Goal: Information Seeking & Learning: Check status

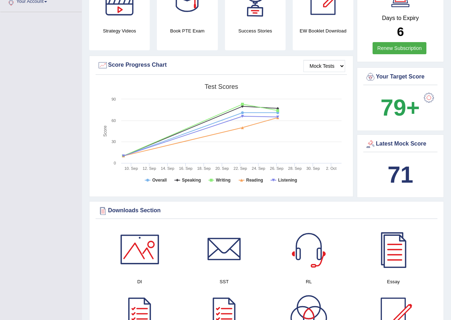
scroll to position [178, 0]
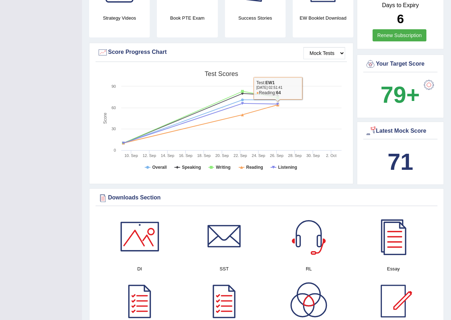
drag, startPoint x: 174, startPoint y: 175, endPoint x: 193, endPoint y: 173, distance: 19.4
drag, startPoint x: 183, startPoint y: 183, endPoint x: 178, endPoint y: 186, distance: 6.2
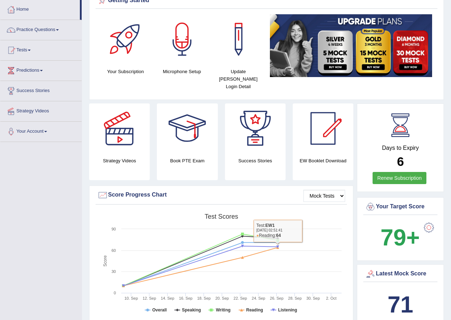
scroll to position [0, 0]
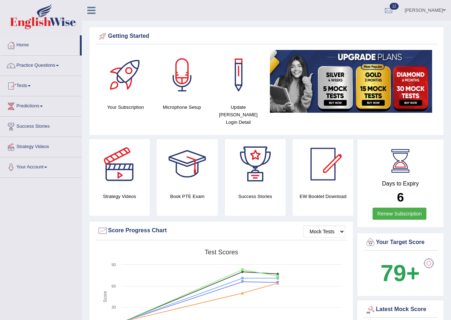
click at [26, 82] on link "Tests" at bounding box center [40, 85] width 81 height 18
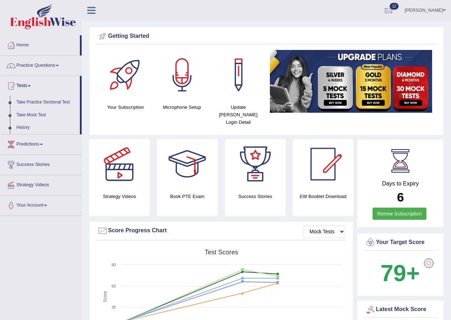
click at [25, 125] on link "History" at bounding box center [46, 127] width 67 height 13
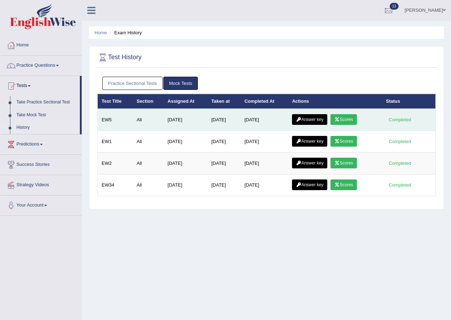
click at [338, 117] on icon at bounding box center [337, 119] width 5 height 4
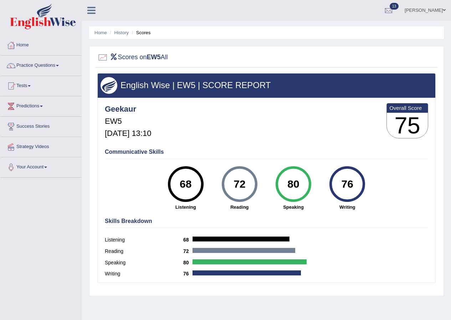
click at [26, 83] on link "Tests" at bounding box center [40, 85] width 81 height 18
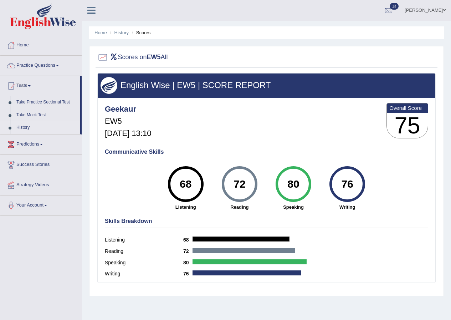
click at [24, 128] on link "History" at bounding box center [46, 127] width 67 height 13
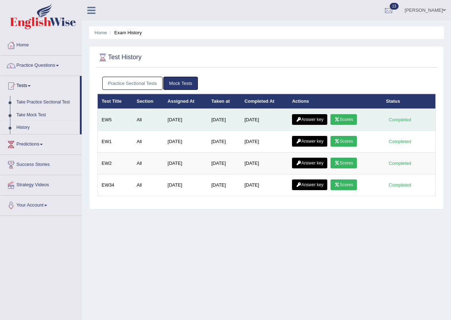
click at [345, 117] on link "Scores" at bounding box center [344, 119] width 26 height 11
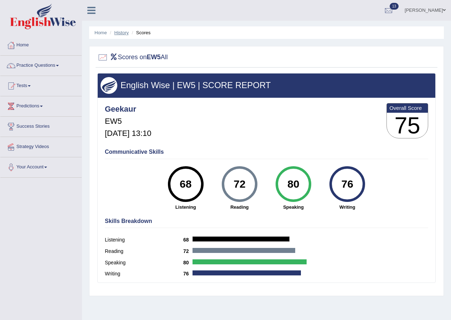
click at [120, 31] on link "History" at bounding box center [122, 32] width 14 height 5
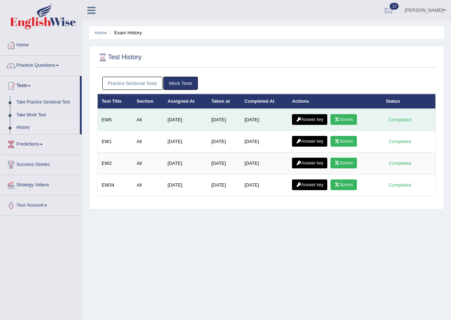
click at [305, 117] on link "Answer key" at bounding box center [309, 119] width 35 height 11
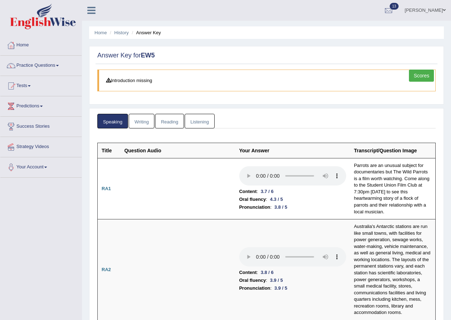
click at [144, 35] on li "Answer Key" at bounding box center [145, 32] width 31 height 7
click at [421, 73] on link "Scores" at bounding box center [421, 76] width 25 height 12
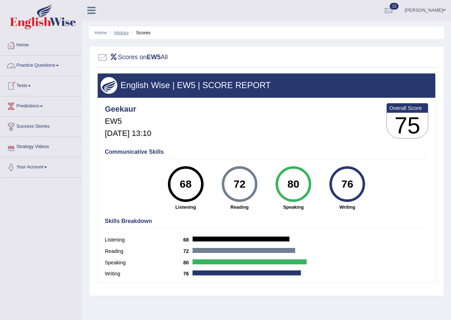
click at [123, 31] on link "History" at bounding box center [122, 32] width 14 height 5
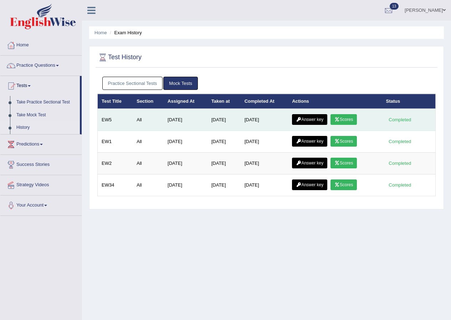
click at [320, 116] on link "Answer key" at bounding box center [309, 119] width 35 height 11
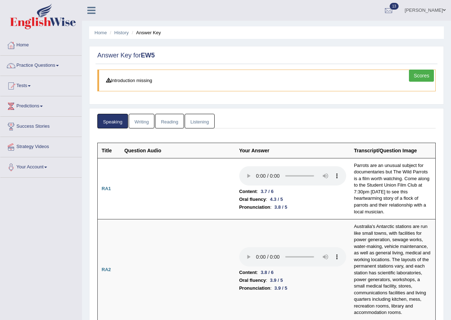
click at [142, 124] on link "Writing" at bounding box center [142, 121] width 26 height 15
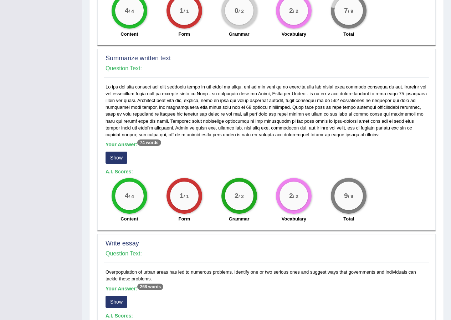
scroll to position [357, 0]
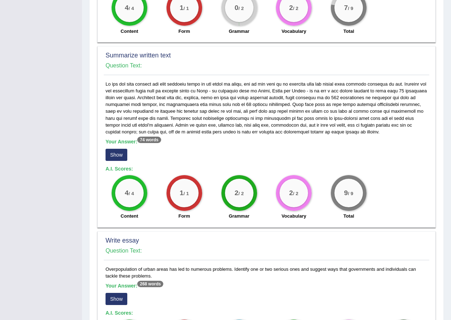
click at [115, 149] on button "Show" at bounding box center [117, 155] width 22 height 12
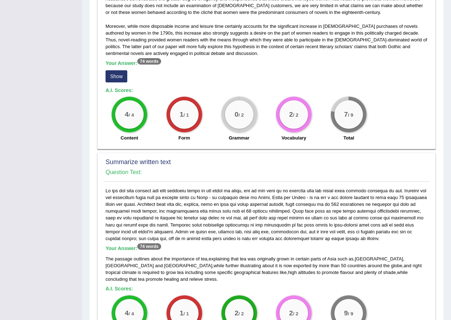
scroll to position [250, 0]
click at [118, 71] on button "Show" at bounding box center [117, 77] width 22 height 12
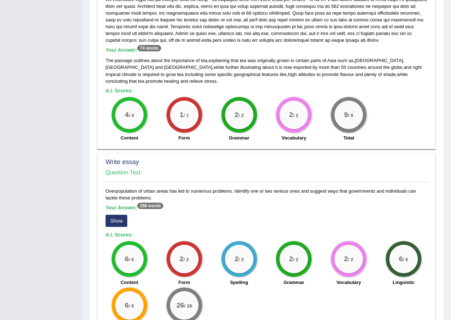
scroll to position [494, 0]
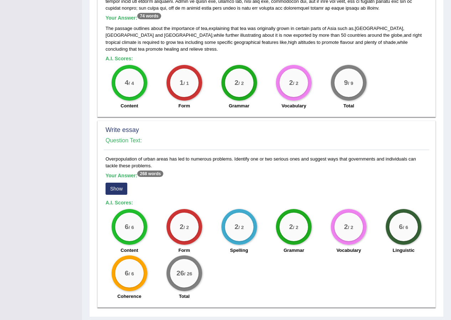
click at [119, 183] on button "Show" at bounding box center [117, 189] width 22 height 12
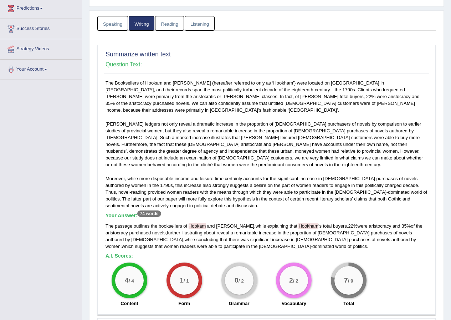
scroll to position [0, 0]
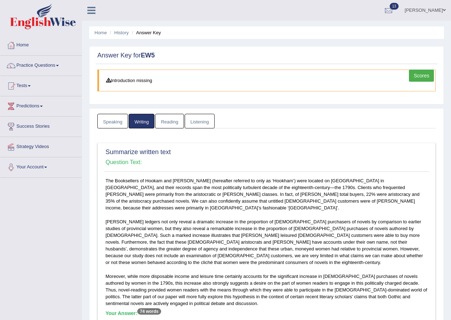
click at [171, 122] on link "Reading" at bounding box center [169, 121] width 29 height 15
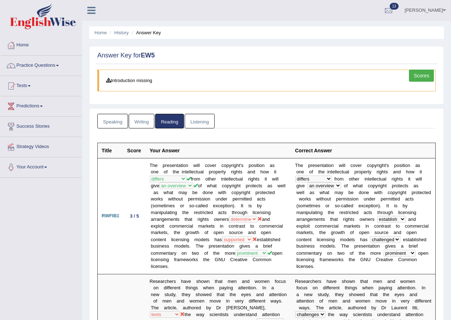
click at [200, 122] on link "Listening" at bounding box center [200, 121] width 30 height 15
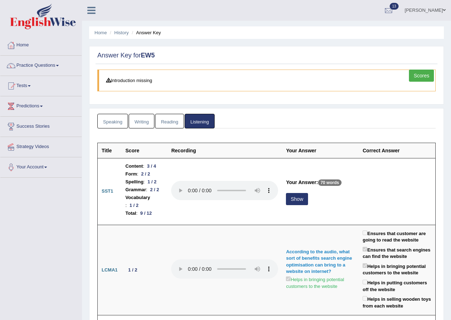
click at [167, 122] on link "Reading" at bounding box center [169, 121] width 29 height 15
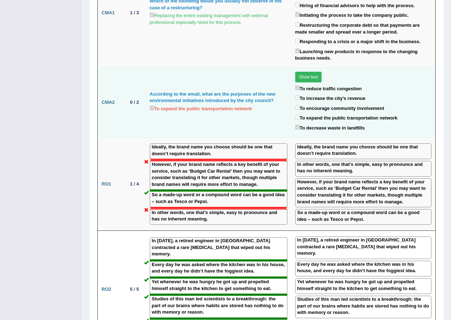
scroll to position [821, 0]
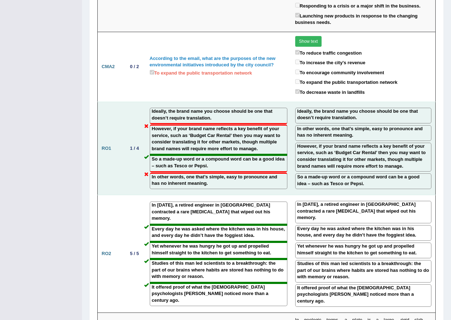
click at [194, 182] on label "In other words, one that’s simple, easy to pronounce and has no inherent meanin…" at bounding box center [218, 180] width 133 height 13
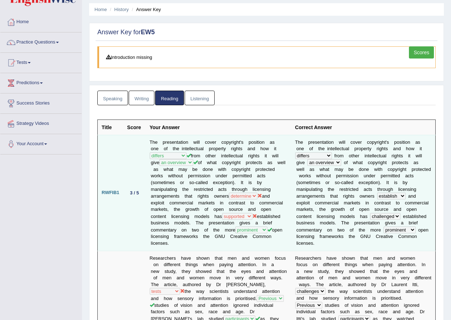
scroll to position [36, 0]
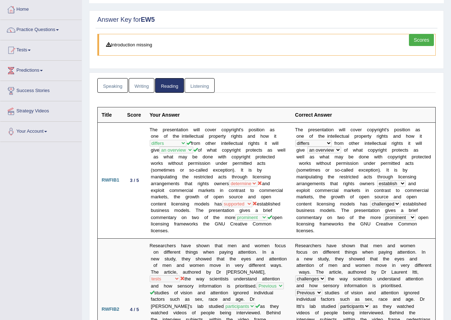
click at [203, 88] on link "Listening" at bounding box center [200, 85] width 30 height 15
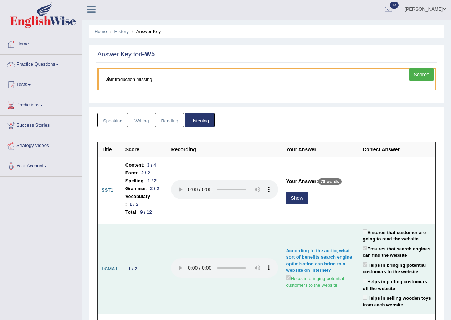
scroll to position [0, 0]
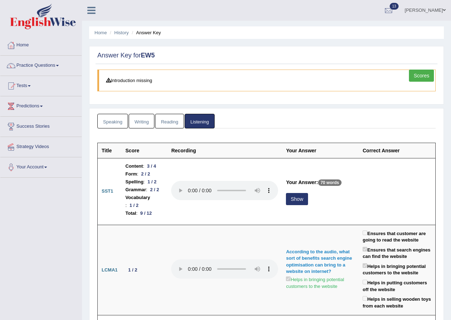
click at [107, 123] on link "Speaking" at bounding box center [112, 121] width 31 height 15
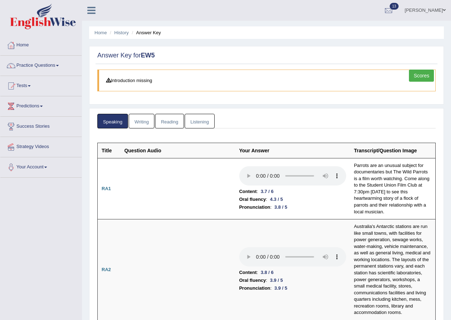
click at [414, 76] on link "Scores" at bounding box center [421, 76] width 25 height 12
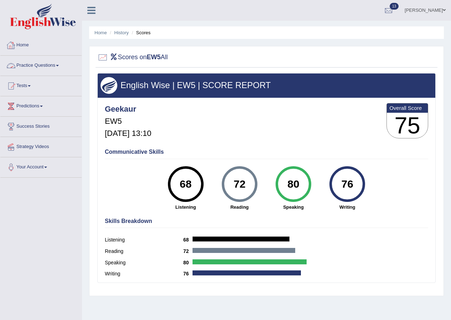
click at [28, 62] on link "Practice Questions" at bounding box center [40, 65] width 81 height 18
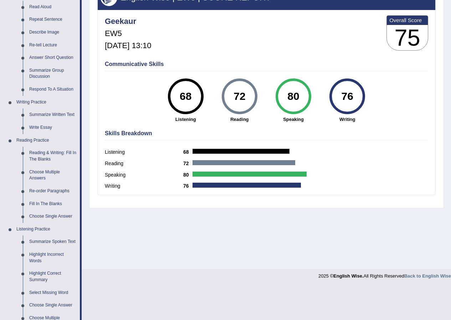
scroll to position [143, 0]
